Goal: Download file/media

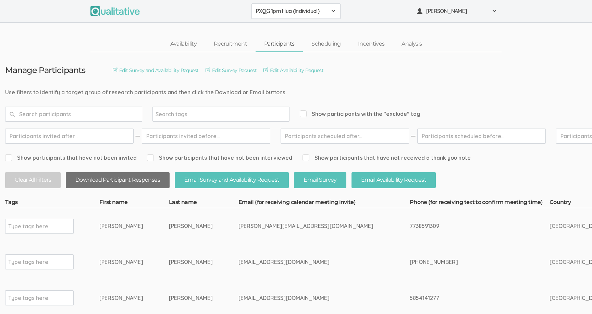
click at [162, 178] on button "Download Participant Responses" at bounding box center [118, 180] width 104 height 16
click at [278, 7] on button "PXQG 1pm Hua (Individual)" at bounding box center [296, 10] width 89 height 15
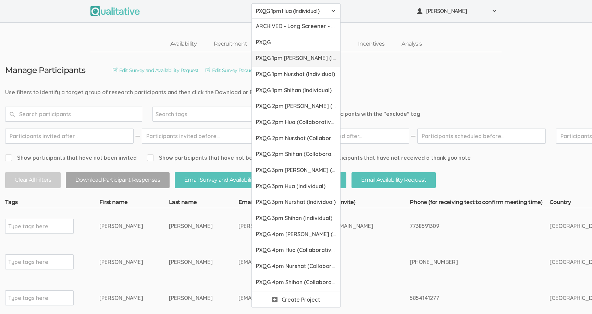
click at [286, 60] on span "PXQG 1pm [PERSON_NAME] (Individual)" at bounding box center [296, 58] width 80 height 8
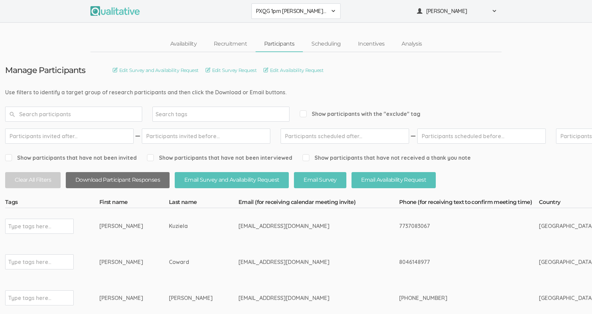
click at [155, 178] on button "Download Participant Responses" at bounding box center [118, 180] width 104 height 16
click at [275, 14] on span "PXQG 1pm [PERSON_NAME] (Individual)" at bounding box center [291, 11] width 71 height 8
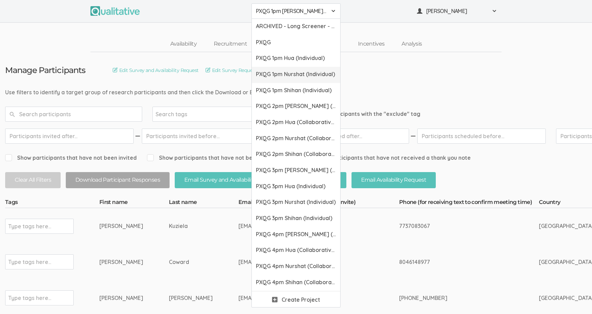
click at [283, 74] on span "PXQG 1pm Nurshat (Individual)" at bounding box center [296, 74] width 80 height 8
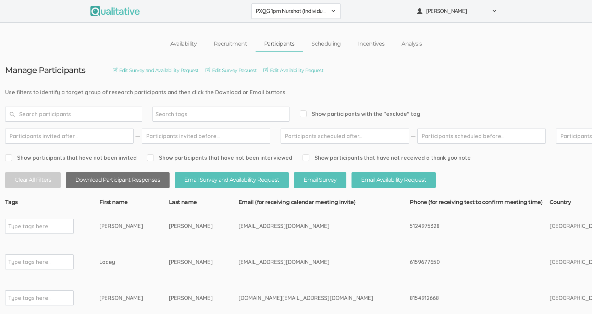
click at [140, 182] on button "Download Participant Responses" at bounding box center [118, 180] width 104 height 16
click at [292, 6] on button "PXQG 1pm Nurshat (Individual)" at bounding box center [296, 10] width 89 height 15
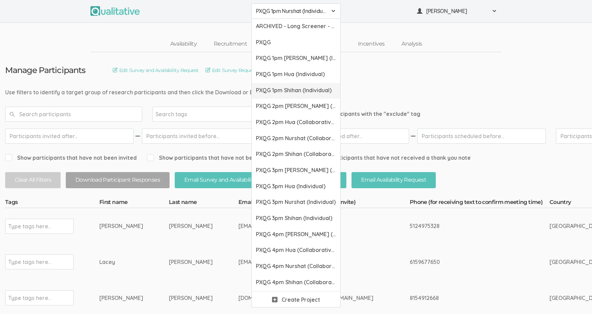
click at [299, 93] on span "PXQG 1pm Shihan (Individual)" at bounding box center [296, 90] width 80 height 8
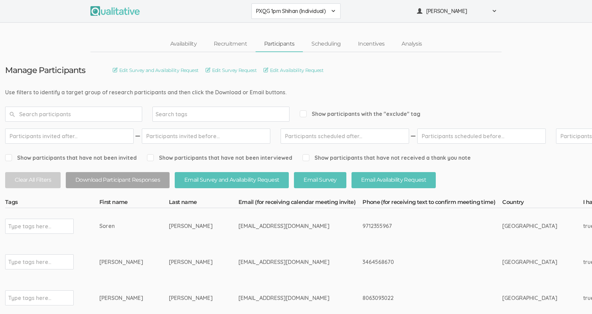
click at [126, 180] on button "Download Participant Responses" at bounding box center [118, 180] width 104 height 16
click at [288, 19] on div "PXQG 1pm Shihan (Individual) ARCHIVED - Long Screener - PXQG 1pm Hua (Individua…" at bounding box center [296, 11] width 592 height 23
click at [288, 19] on button "PXQG 1pm Shihan (Individual)" at bounding box center [296, 10] width 89 height 15
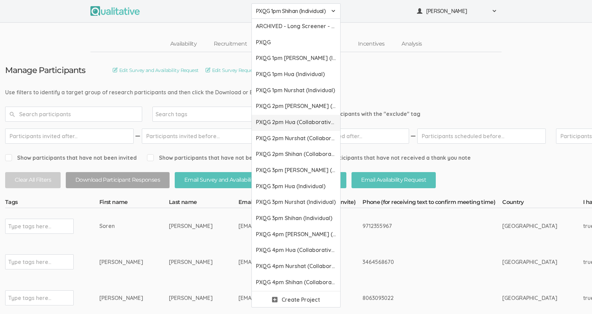
click at [294, 117] on link "PXQG 2pm Hua (Collaborative)" at bounding box center [296, 123] width 88 height 16
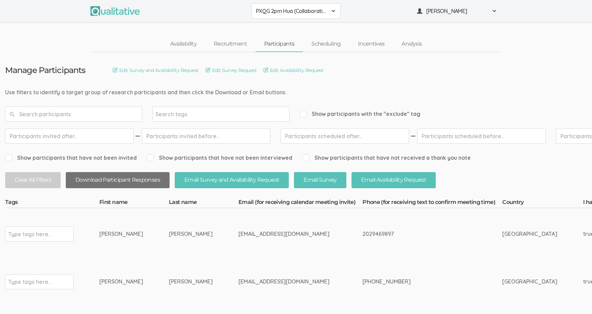
click at [121, 180] on button "Download Participant Responses" at bounding box center [118, 180] width 104 height 16
click at [266, 12] on span "PXQG 2pm Hua (Collaborative)" at bounding box center [291, 11] width 71 height 8
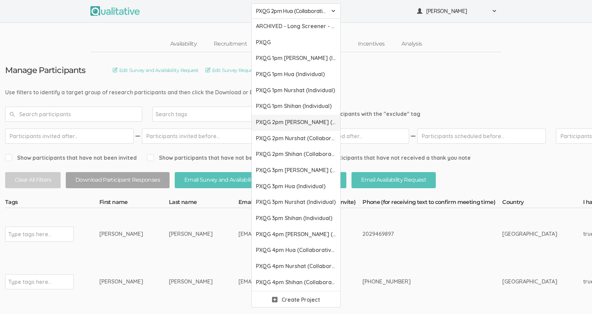
click at [282, 126] on link "PXQG 2pm [PERSON_NAME] (Collaborative)" at bounding box center [296, 123] width 88 height 16
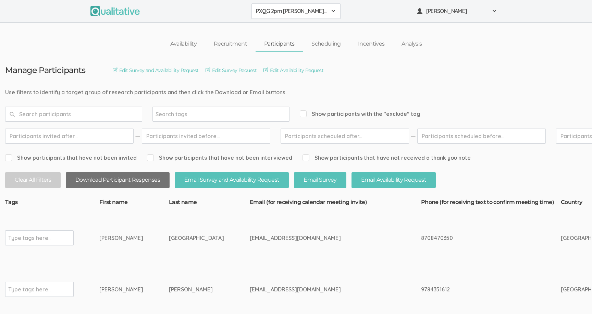
click at [136, 180] on button "Download Participant Responses" at bounding box center [118, 180] width 104 height 16
click at [278, 4] on button "PXQG 2pm [PERSON_NAME] (Collaborative)" at bounding box center [296, 10] width 89 height 15
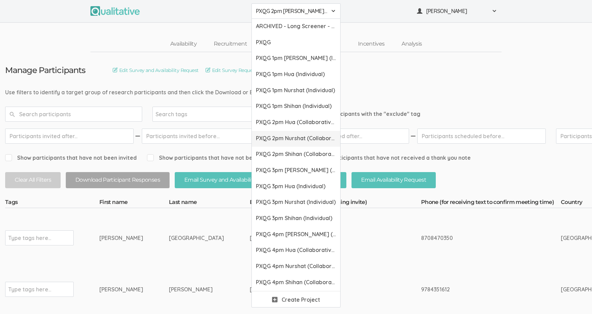
click at [297, 145] on link "PXQG 2pm Nurshat (Collaborative)" at bounding box center [296, 139] width 88 height 16
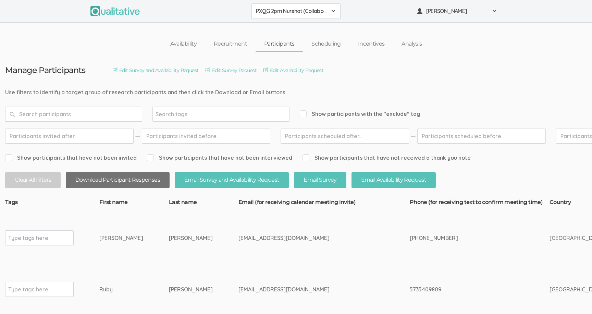
click at [144, 184] on button "Download Participant Responses" at bounding box center [118, 180] width 104 height 16
click at [279, 4] on button "PXQG 2pm Nurshat (Collaborative)" at bounding box center [296, 10] width 89 height 15
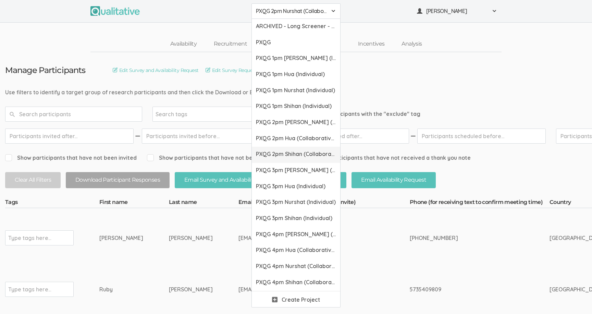
click at [294, 157] on span "PXQG 2pm Shihan (Collaborative)" at bounding box center [296, 154] width 80 height 8
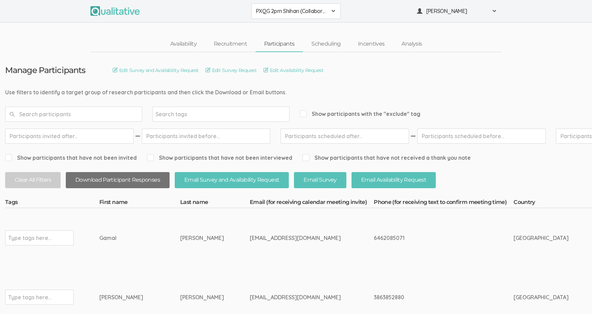
click at [144, 182] on button "Download Participant Responses" at bounding box center [118, 180] width 104 height 16
click at [262, 10] on span "PXQG 2pm Shihan (Collaborative)" at bounding box center [291, 11] width 71 height 8
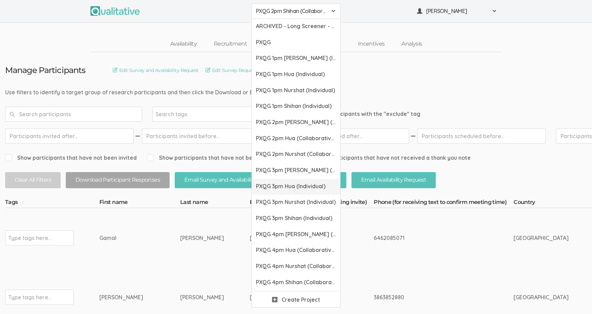
click at [296, 181] on link "PXQG 3pm Hua (Individual)" at bounding box center [296, 187] width 88 height 16
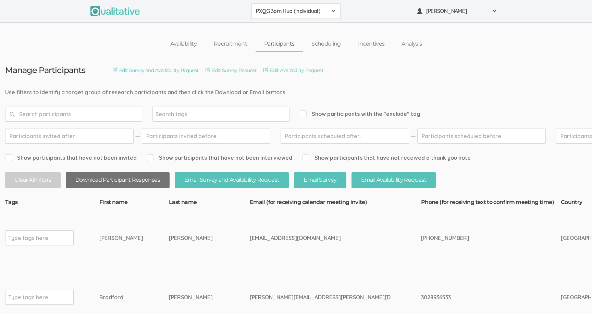
click at [135, 180] on button "Download Participant Responses" at bounding box center [118, 180] width 104 height 16
click at [265, 9] on span "PXQG 3pm Hua (Individual)" at bounding box center [291, 11] width 71 height 8
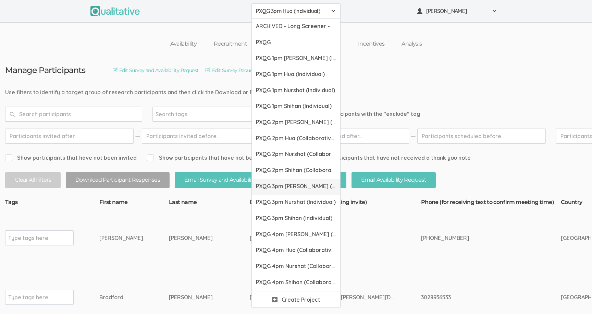
click at [290, 186] on span "PXQG 3pm [PERSON_NAME] (Individual)" at bounding box center [296, 186] width 80 height 8
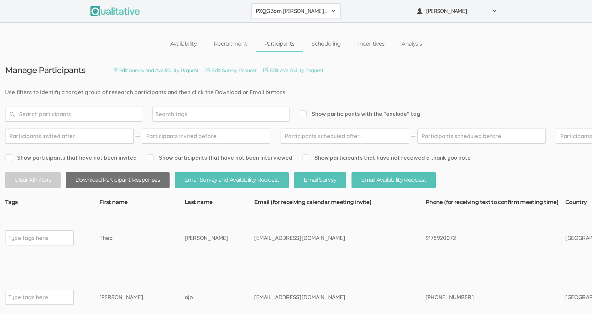
click at [140, 179] on button "Download Participant Responses" at bounding box center [118, 180] width 104 height 16
click at [267, 12] on span "PXQG 3pm [PERSON_NAME] (Individual)" at bounding box center [291, 11] width 71 height 8
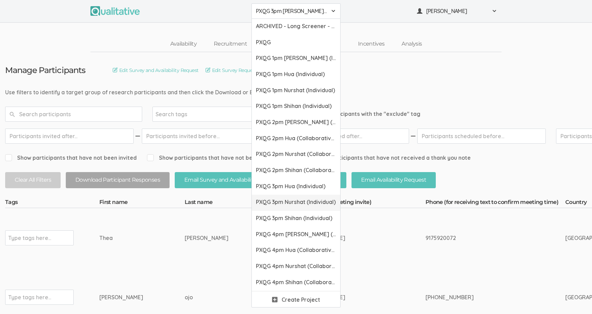
click at [303, 205] on span "PXQG 3pm Nurshat (Individual)" at bounding box center [296, 202] width 80 height 8
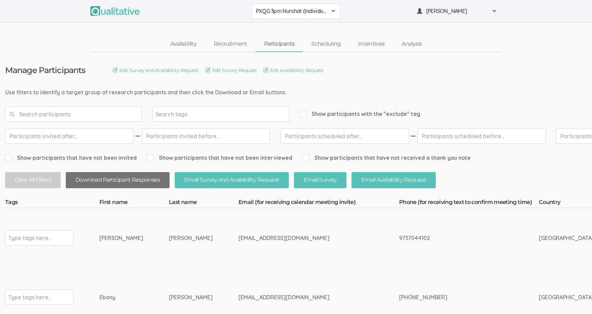
click at [143, 182] on button "Download Participant Responses" at bounding box center [118, 180] width 104 height 16
click at [281, 13] on span "PXQG 3pm Nurshat (Individual)" at bounding box center [291, 11] width 71 height 8
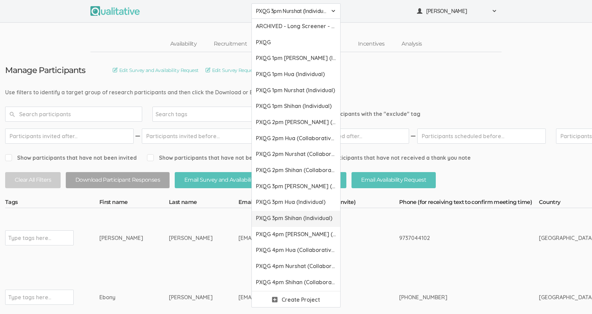
click at [293, 221] on span "PXQG 3pm Shihan (Individual)" at bounding box center [296, 218] width 80 height 8
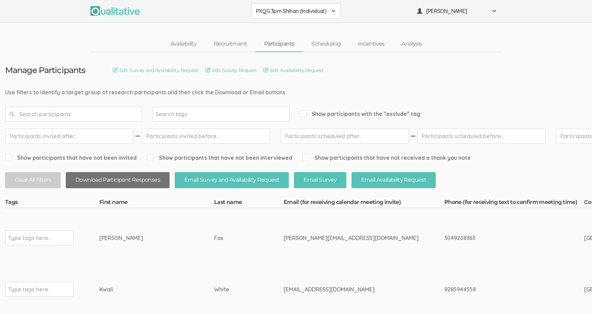
click at [154, 176] on button "Download Participant Responses" at bounding box center [118, 180] width 104 height 16
click at [274, 14] on span "PXQG 3pm Shihan (Individual)" at bounding box center [291, 11] width 71 height 8
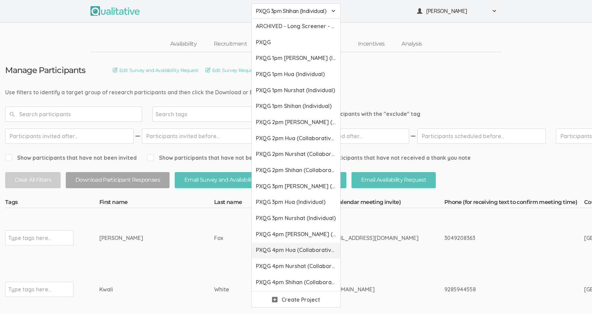
click at [284, 250] on span "PXQG 4pm Hua (Collaborative)" at bounding box center [296, 250] width 80 height 8
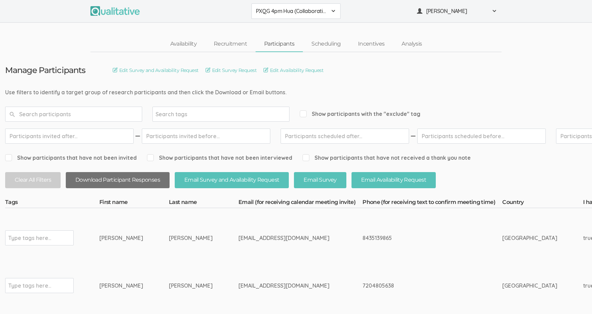
click at [112, 185] on button "Download Participant Responses" at bounding box center [118, 180] width 104 height 16
click at [262, 7] on button "PXQG 4pm Hua (Collaborative)" at bounding box center [296, 10] width 89 height 15
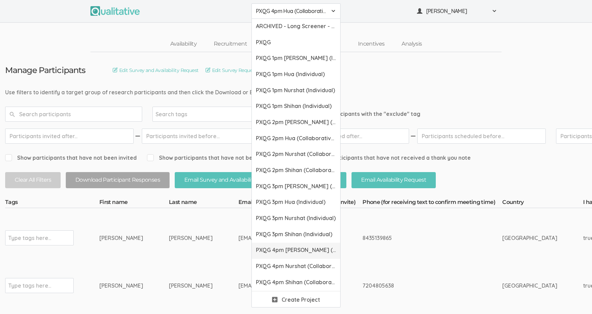
click at [284, 251] on span "PXQG 4pm [PERSON_NAME] (Collaborative)" at bounding box center [296, 250] width 80 height 8
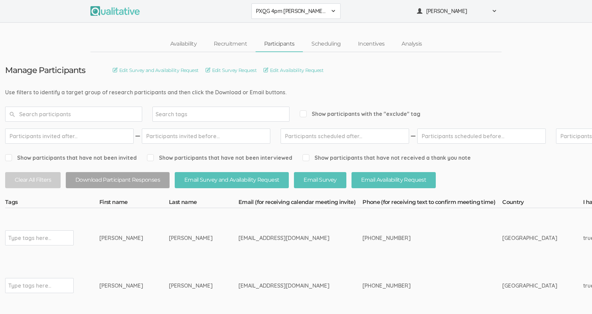
click at [124, 181] on button "Download Participant Responses" at bounding box center [118, 180] width 104 height 16
click at [273, 4] on button "PXQG 4pm [PERSON_NAME] (Collaborative)" at bounding box center [296, 10] width 89 height 15
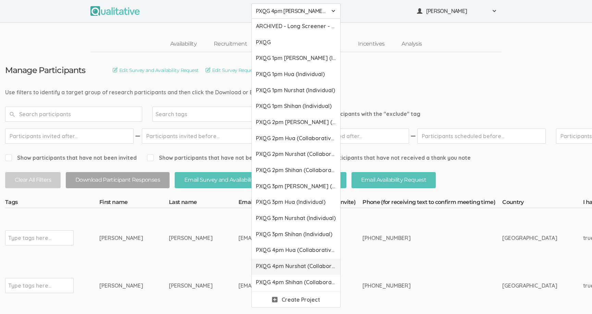
click at [297, 270] on link "PXQG 4pm Nurshat (Collaborative)" at bounding box center [296, 267] width 88 height 16
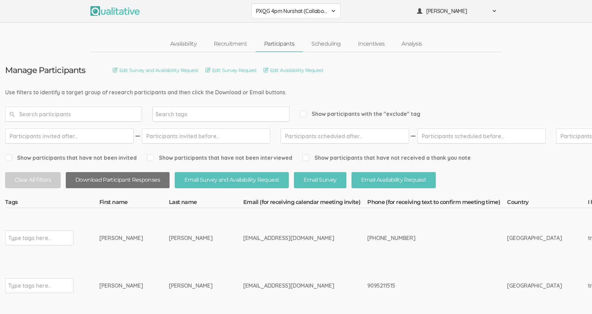
click at [154, 182] on button "Download Participant Responses" at bounding box center [118, 180] width 104 height 16
click at [266, 19] on div "PXQG 4pm Nurshat (Collaborative) ARCHIVED - Long Screener - PXQG 1pm Hua (Indiv…" at bounding box center [296, 11] width 592 height 23
click at [277, 12] on span "PXQG 4pm Nurshat (Collaborative)" at bounding box center [291, 11] width 71 height 8
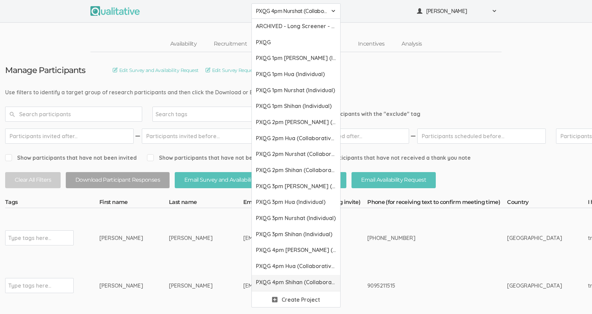
click at [294, 279] on span "PXQG 4pm Shihan (Collaborative)" at bounding box center [296, 282] width 80 height 8
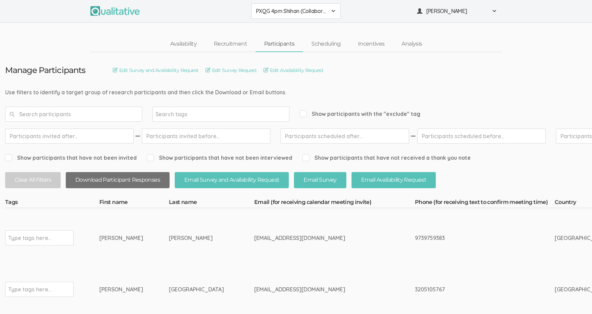
click at [140, 178] on button "Download Participant Responses" at bounding box center [118, 180] width 104 height 16
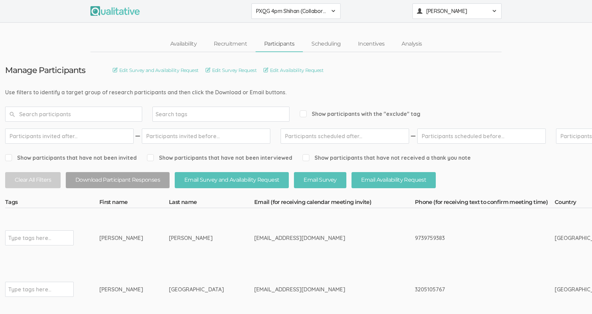
click at [493, 12] on span at bounding box center [494, 10] width 5 height 5
click at [457, 138] on link "Sign Out" at bounding box center [457, 138] width 88 height 14
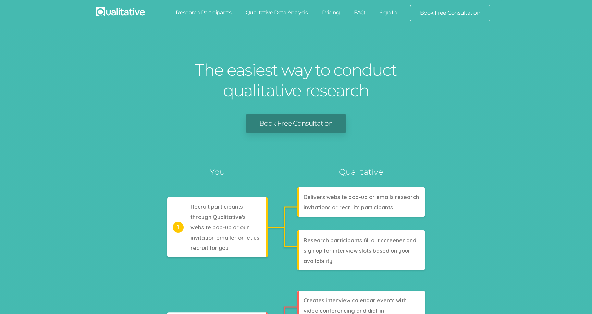
click at [381, 14] on link "Sign In" at bounding box center [388, 12] width 32 height 15
